Goal: Task Accomplishment & Management: Manage account settings

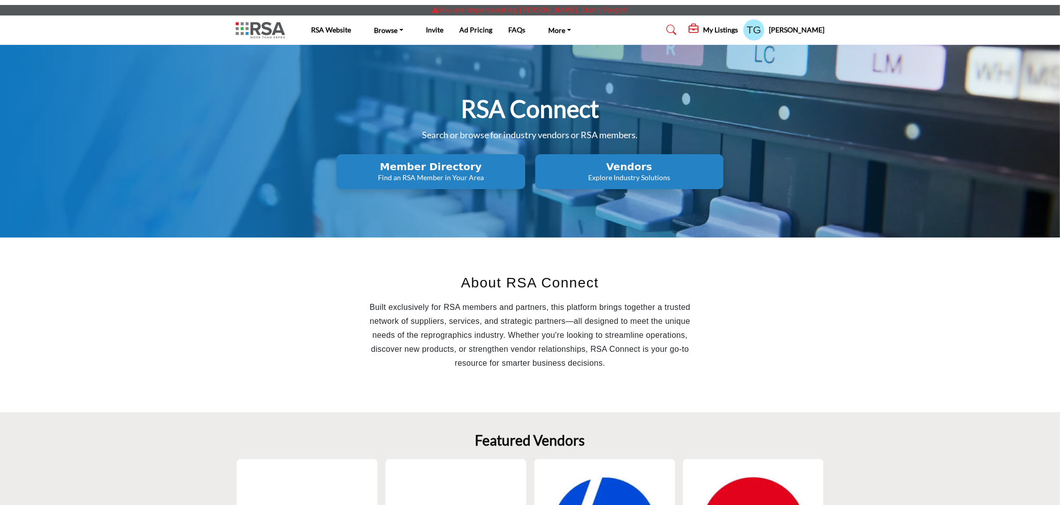
click at [728, 28] on h5 "My Listings" at bounding box center [720, 29] width 35 height 9
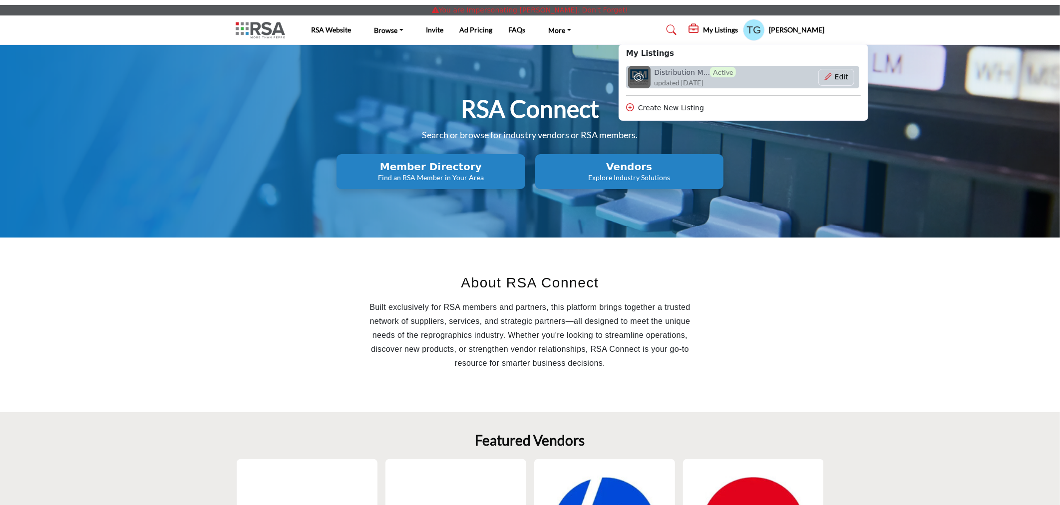
click at [704, 82] on span "updated [DATE]" at bounding box center [679, 82] width 49 height 10
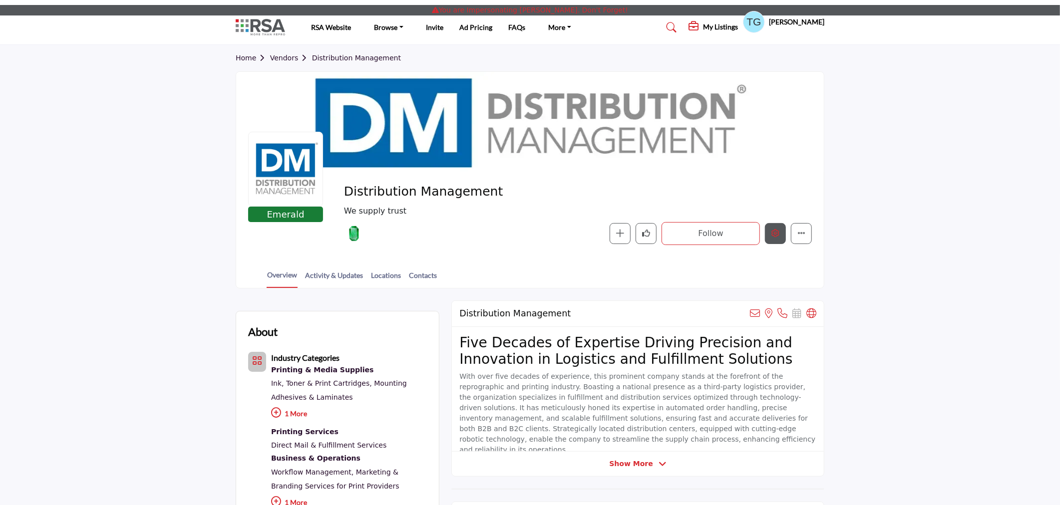
click at [777, 228] on button "Edit company" at bounding box center [775, 233] width 21 height 21
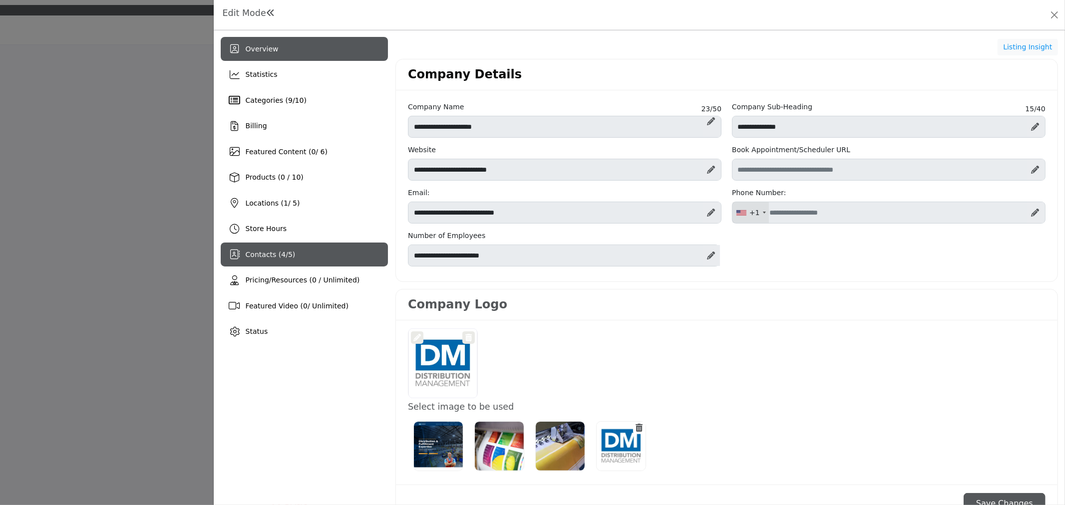
click at [255, 261] on div "Contacts ( 4 / 5 )" at bounding box center [304, 255] width 167 height 24
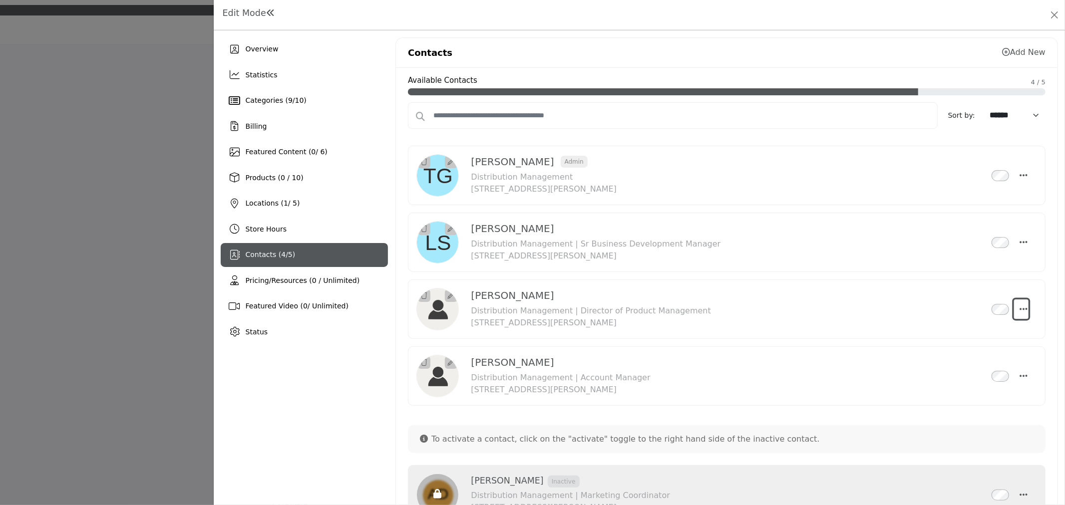
click at [1020, 308] on icon "Select Droddown options" at bounding box center [1024, 309] width 8 height 9
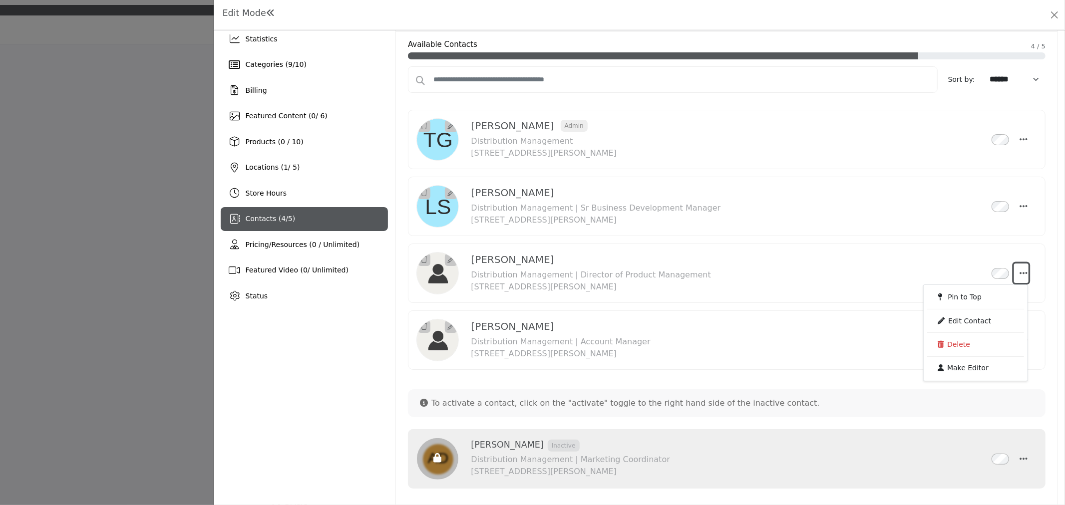
scroll to position [53, 0]
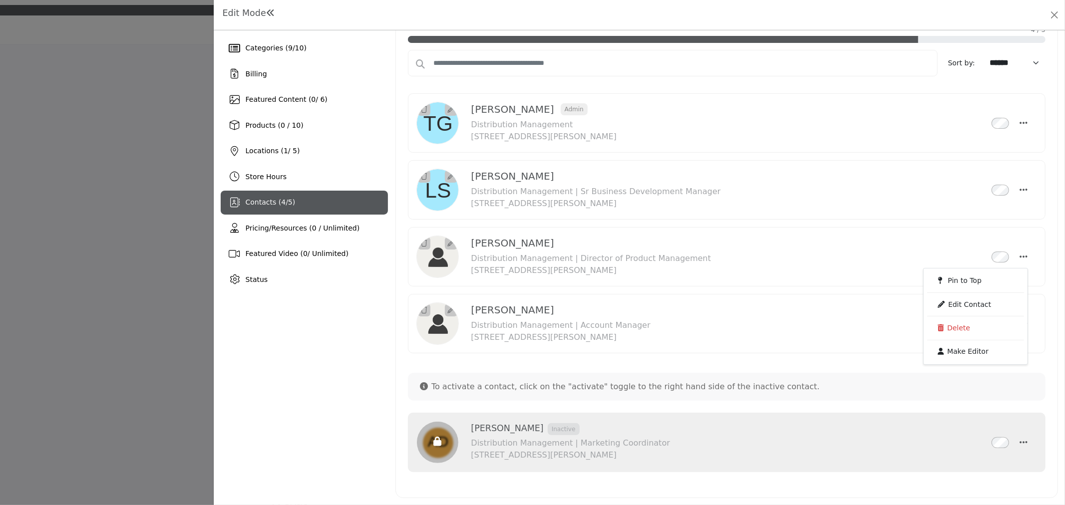
click at [1026, 442] on div "[PERSON_NAME] Inactive Distribution Management | Marketing Coordinator Edit Con…" at bounding box center [727, 442] width 621 height 42
click at [1022, 442] on icon "button" at bounding box center [1024, 442] width 8 height 9
click at [342, 375] on div "Overview Statistics Categories ( 9 / 10 ) Billing Featured Content ( 0 / 6) 1 /…" at bounding box center [304, 241] width 167 height 513
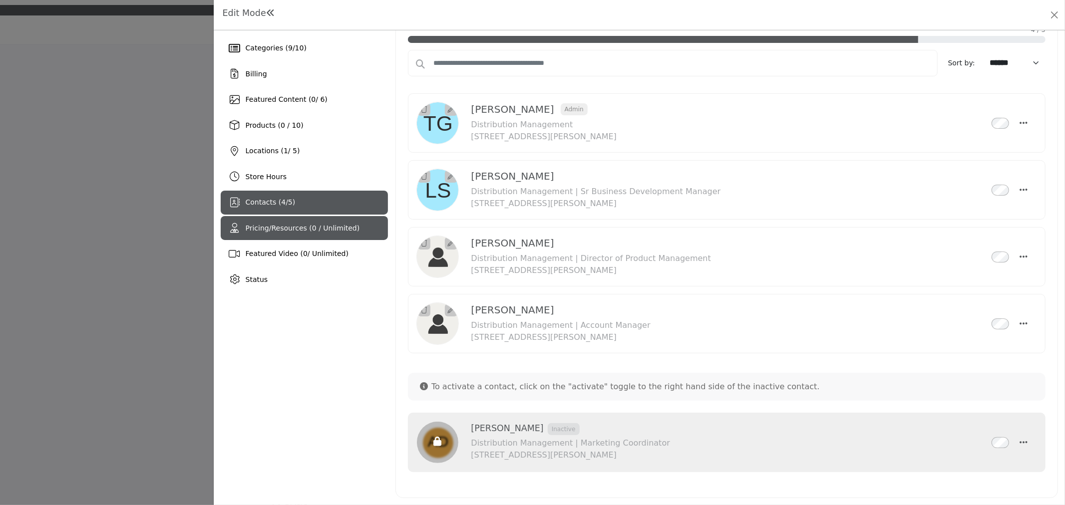
click at [265, 224] on span "Pricing/Resources (0 / Unlimited)" at bounding box center [303, 228] width 114 height 8
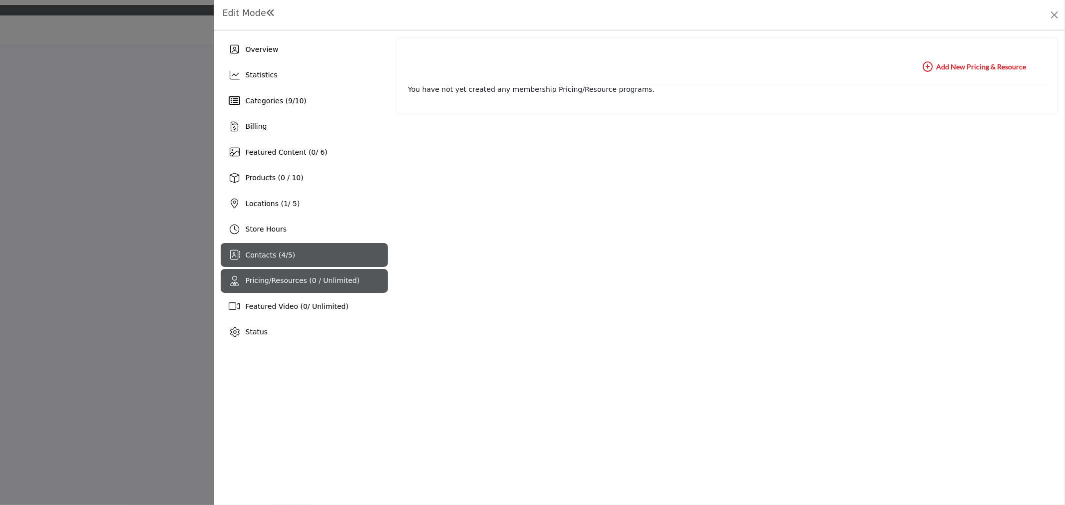
click at [303, 256] on div "Contacts ( 4 / 5 )" at bounding box center [304, 255] width 167 height 24
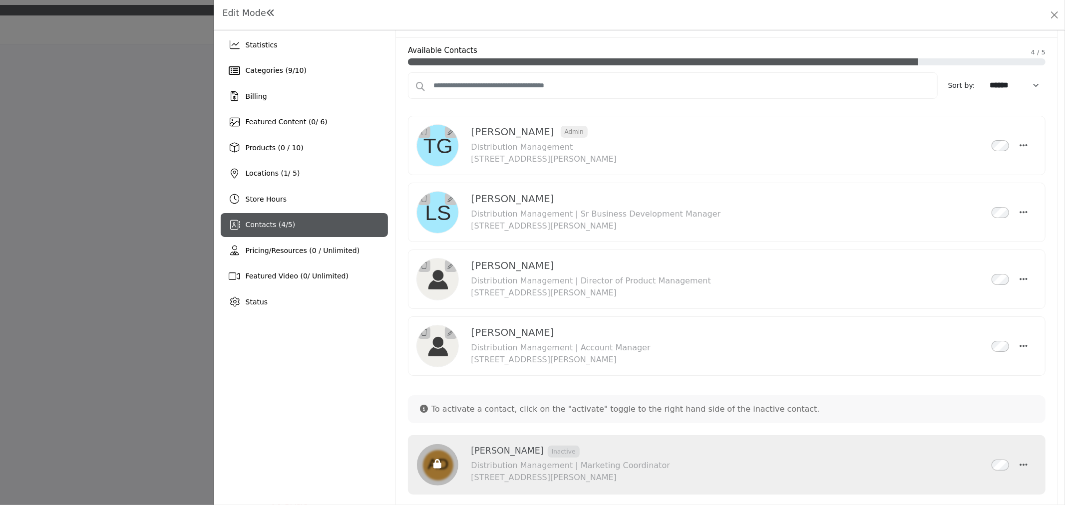
scroll to position [53, 0]
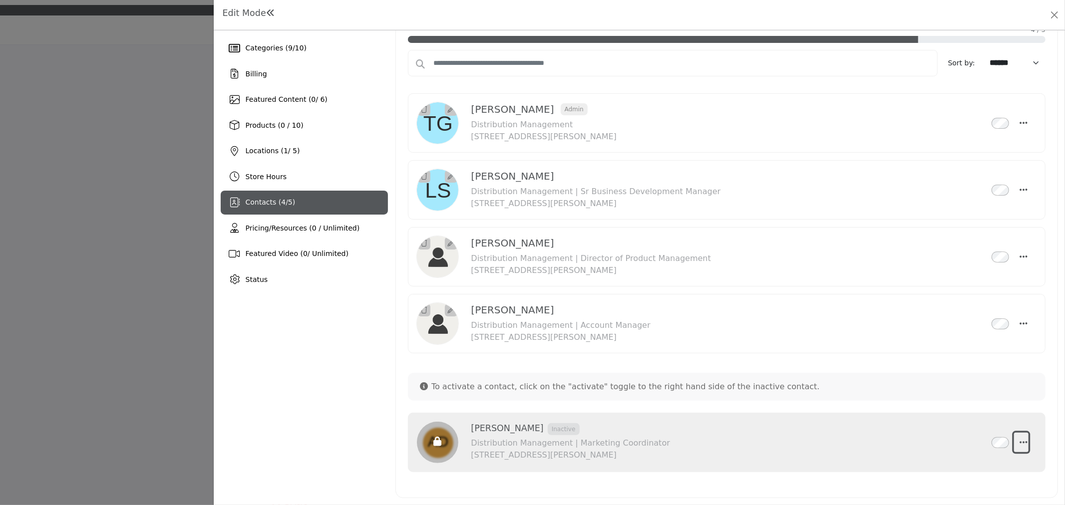
click at [1020, 440] on icon "button" at bounding box center [1024, 442] width 8 height 9
click at [1025, 321] on div "[PERSON_NAME] Inactive Distribution Management | Account Manager" at bounding box center [727, 324] width 621 height 42
click at [1021, 321] on icon "Select Droddown options" at bounding box center [1024, 323] width 8 height 9
click at [348, 358] on div "Overview Statistics Categories ( 9 / 10 ) Billing Featured Content ( 0 / 6) 1 /…" at bounding box center [304, 241] width 167 height 513
click at [1020, 192] on icon "Select Droddown options" at bounding box center [1024, 189] width 8 height 9
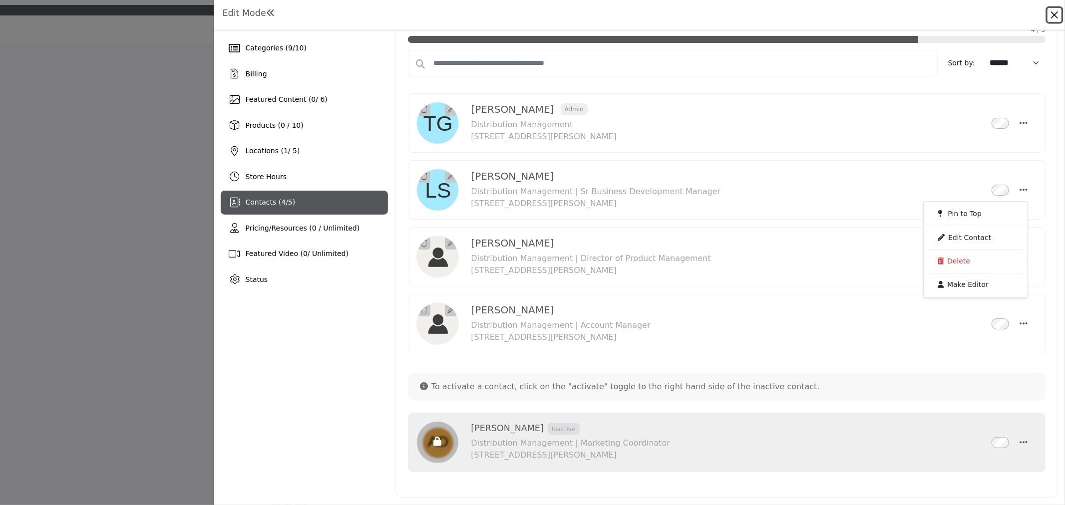
click at [1054, 12] on button "Close" at bounding box center [1055, 15] width 14 height 14
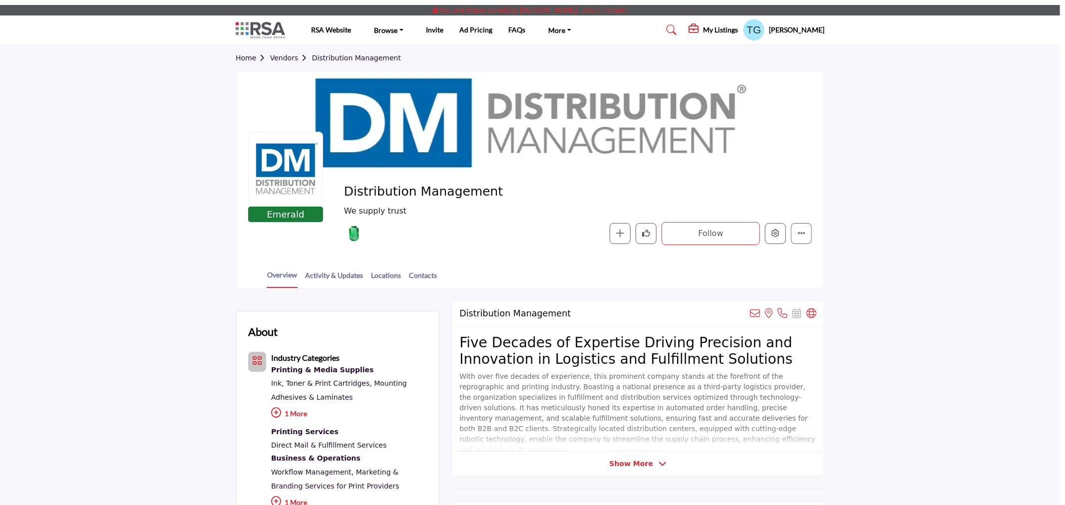
click at [735, 31] on h5 "My Listings" at bounding box center [720, 29] width 35 height 9
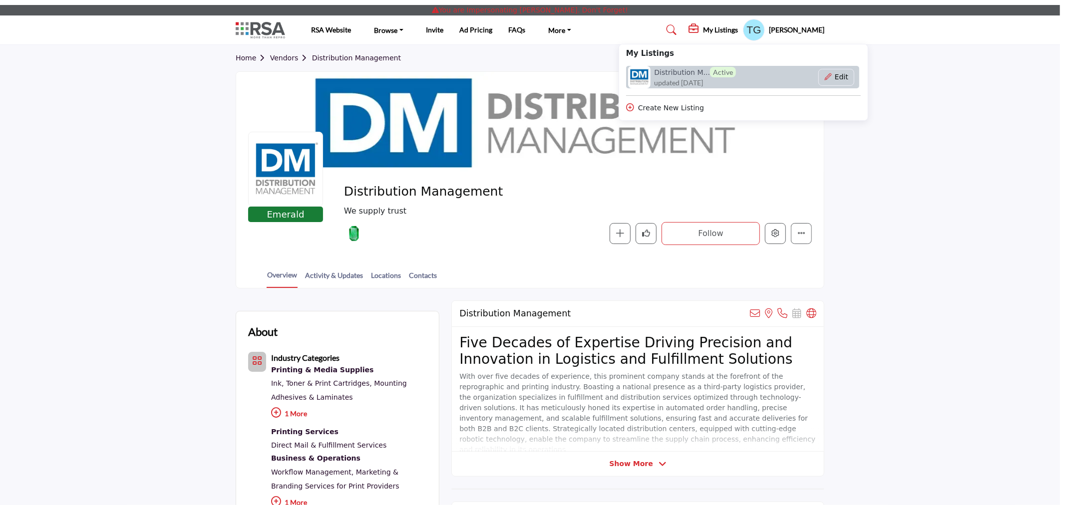
click at [763, 78] on link "Distribution M... Active updated [DATE]" at bounding box center [694, 77] width 136 height 22
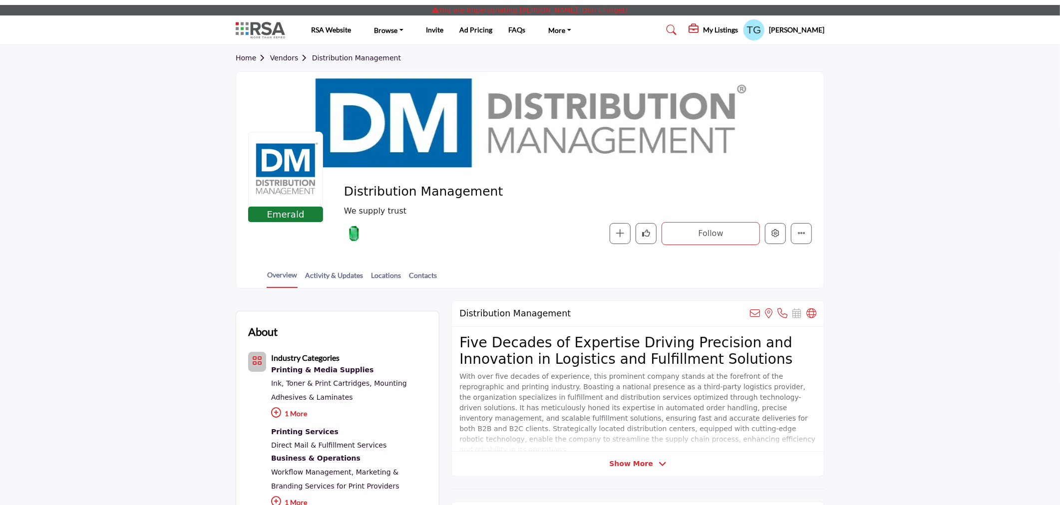
click at [772, 237] on icon "Edit company" at bounding box center [776, 233] width 8 height 8
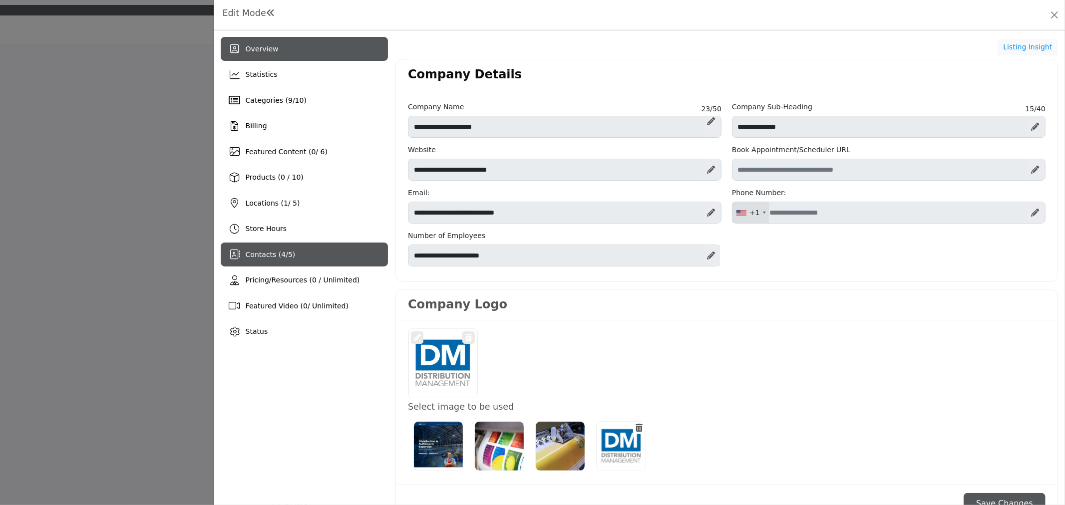
click at [295, 246] on div "Contacts ( 4 / 5 )" at bounding box center [304, 255] width 167 height 24
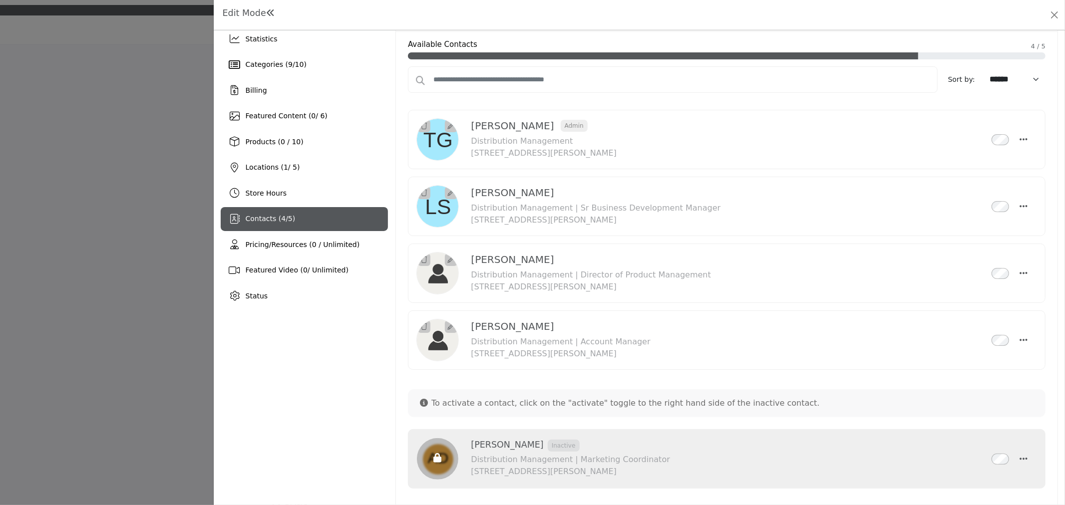
scroll to position [53, 0]
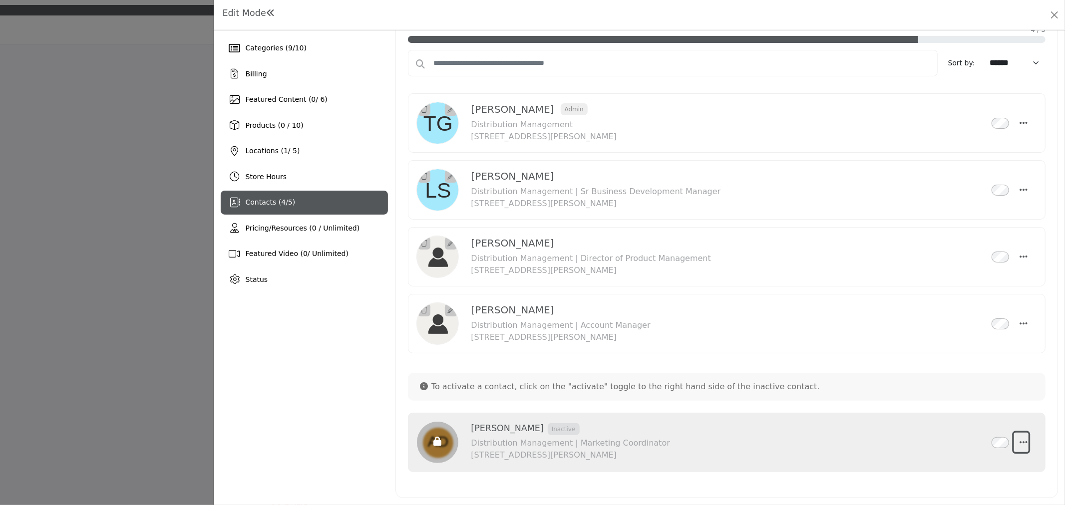
click at [1020, 438] on icon "button" at bounding box center [1024, 442] width 8 height 9
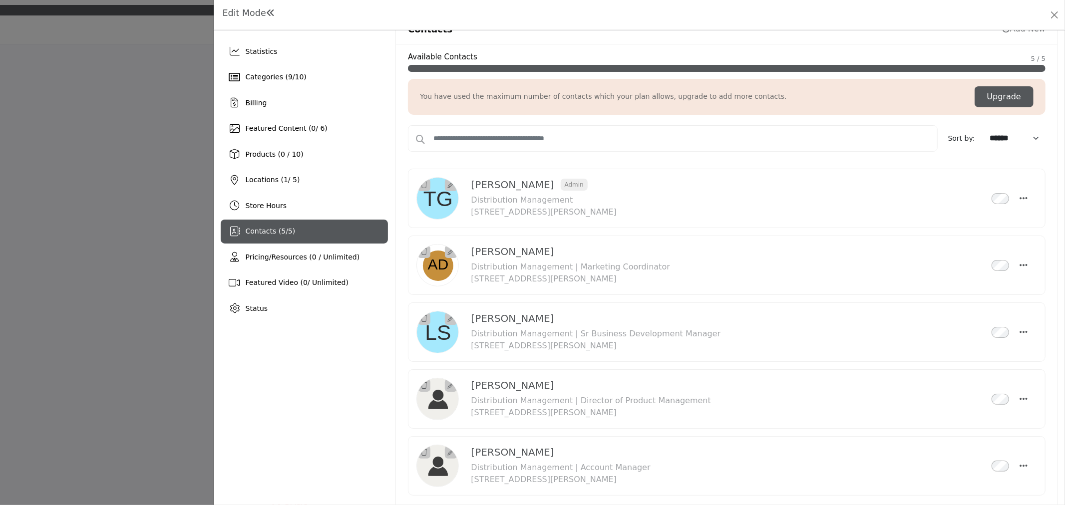
scroll to position [57, 0]
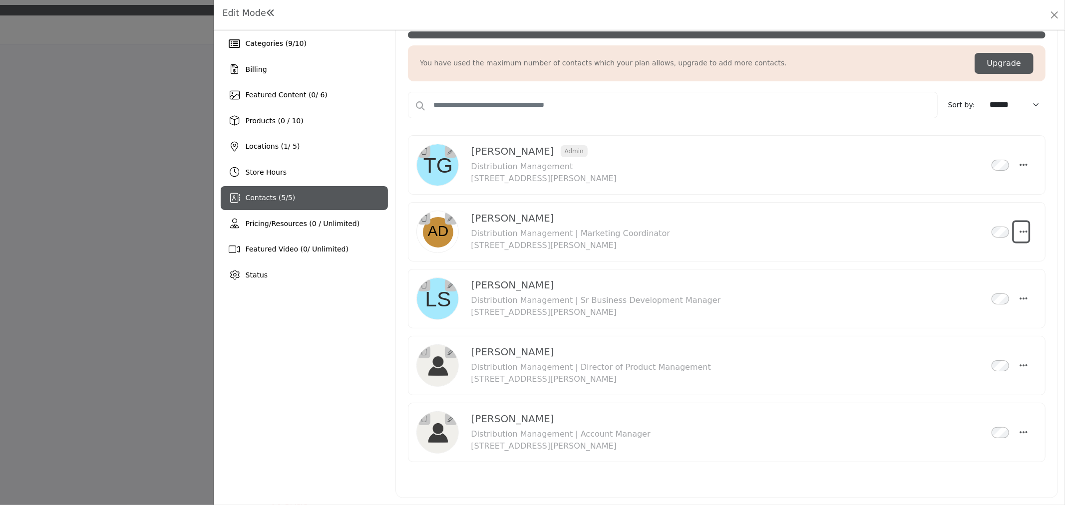
click at [1024, 235] on button "Select Droddown options" at bounding box center [1021, 232] width 14 height 20
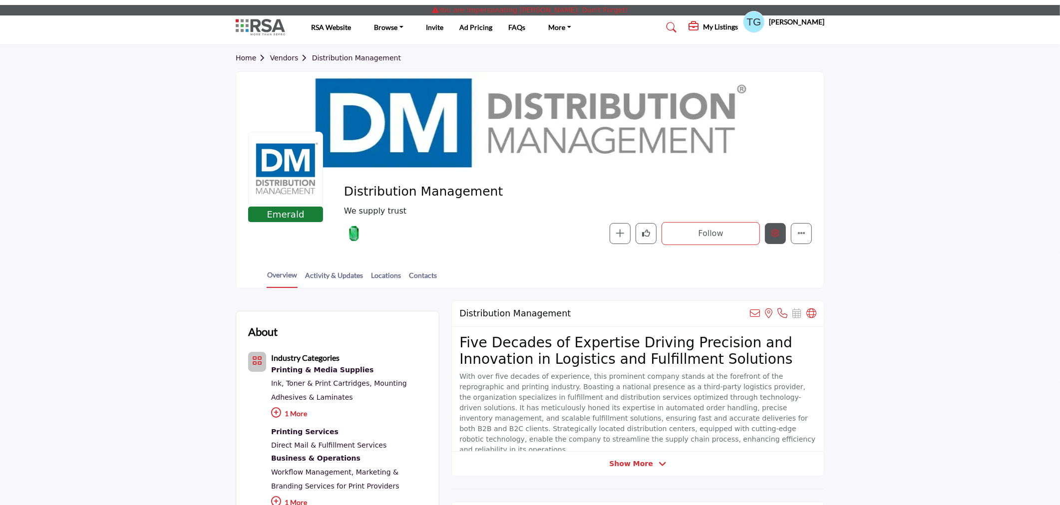
click at [773, 233] on icon "Edit company" at bounding box center [776, 233] width 8 height 8
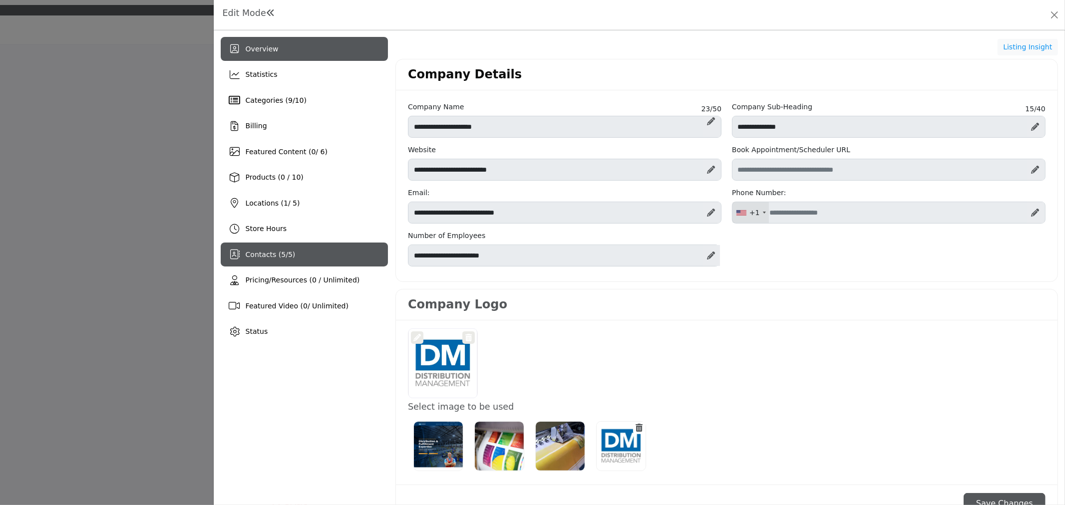
click at [308, 256] on div "Contacts ( 5 / 5 )" at bounding box center [304, 255] width 167 height 24
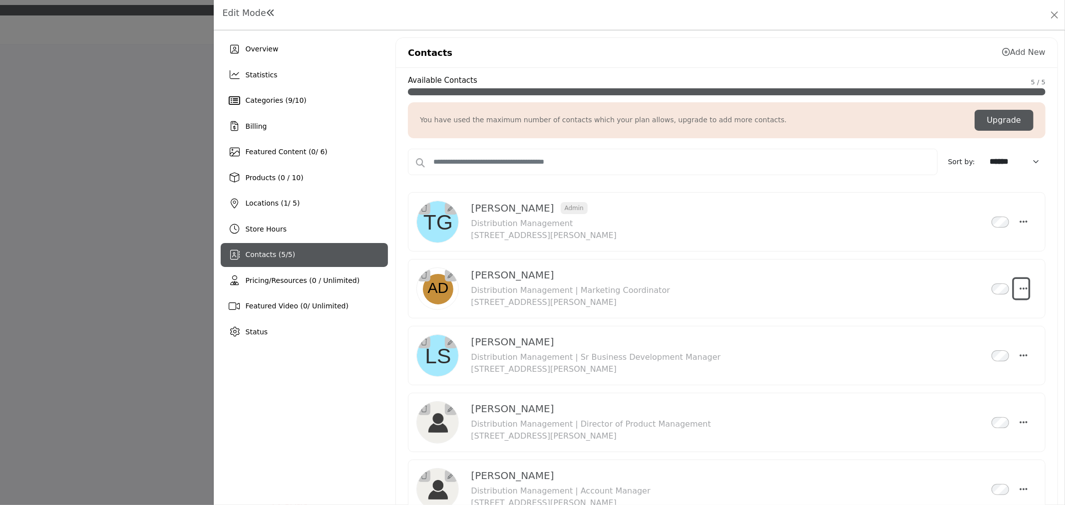
click at [1021, 287] on icon "Select Droddown options" at bounding box center [1024, 288] width 8 height 9
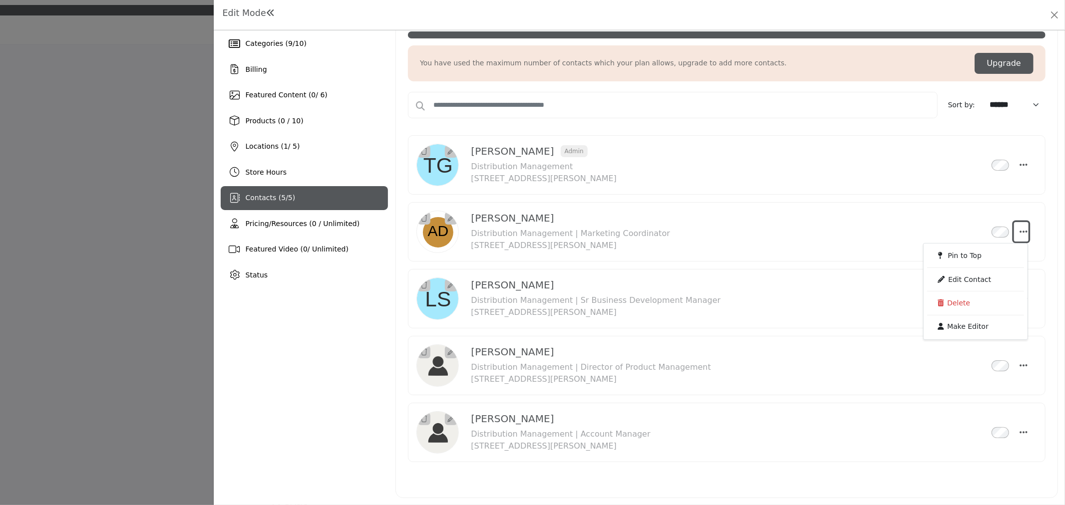
scroll to position [57, 0]
